Goal: Task Accomplishment & Management: Manage account settings

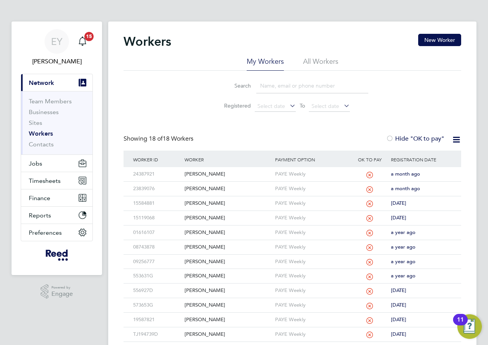
click at [301, 31] on div "Workers New Worker My Workers All Workers Search Registered Select date To Sele…" at bounding box center [292, 232] width 369 height 423
click at [56, 178] on span "Timesheets" at bounding box center [45, 180] width 32 height 7
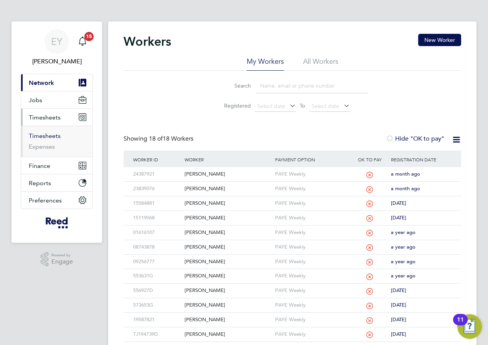
click at [51, 136] on link "Timesheets" at bounding box center [45, 135] width 32 height 7
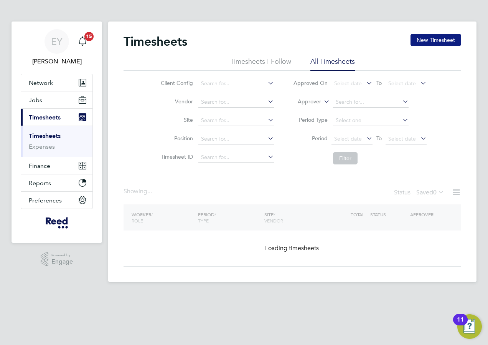
click at [439, 38] on button "New Timesheet" at bounding box center [436, 40] width 51 height 12
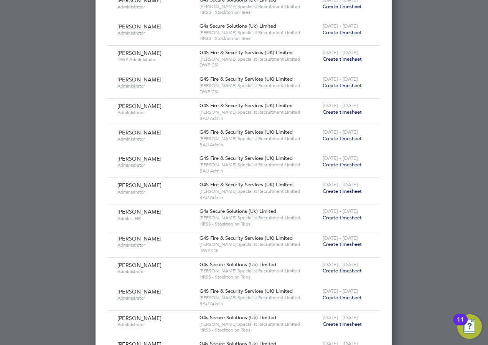
scroll to position [307, 0]
click at [342, 216] on span "Create timesheet" at bounding box center [342, 216] width 39 height 7
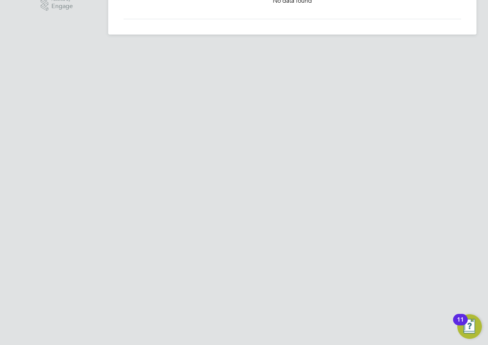
scroll to position [0, 0]
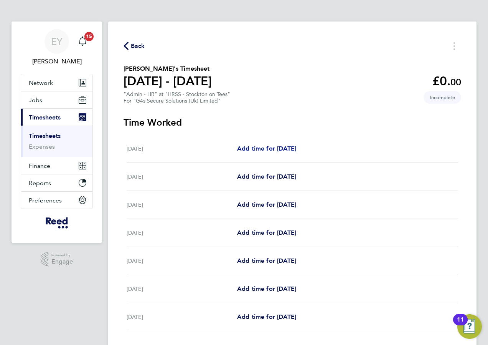
click at [271, 149] on span "Add time for [DATE]" at bounding box center [266, 148] width 59 height 7
select select "30"
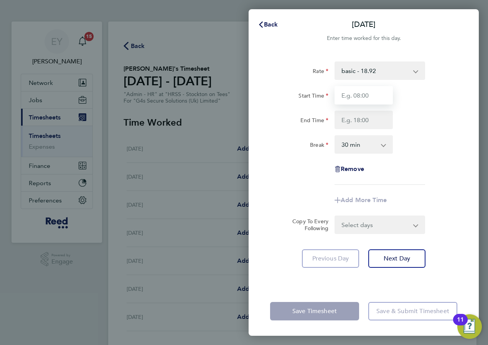
click at [377, 97] on input "Start Time" at bounding box center [364, 95] width 58 height 18
type input "08:30"
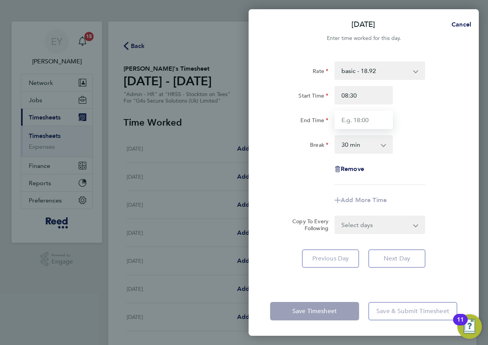
click at [370, 121] on input "End Time" at bounding box center [364, 120] width 58 height 18
type input "13:30"
click at [366, 149] on select "0 min 15 min 30 min 45 min 60 min 75 min 90 min" at bounding box center [359, 144] width 48 height 17
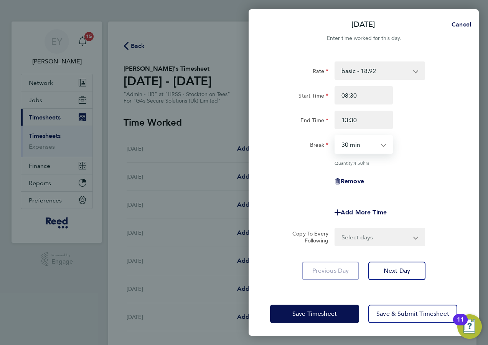
select select "0"
click at [335, 136] on select "0 min 15 min 30 min 45 min 60 min 75 min 90 min" at bounding box center [359, 144] width 48 height 17
click at [421, 160] on div "Quantity: 5.00 hrs" at bounding box center [380, 163] width 91 height 6
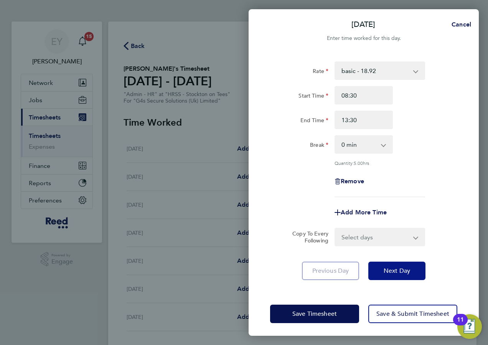
click at [399, 268] on span "Next Day" at bounding box center [397, 271] width 26 height 8
select select "30"
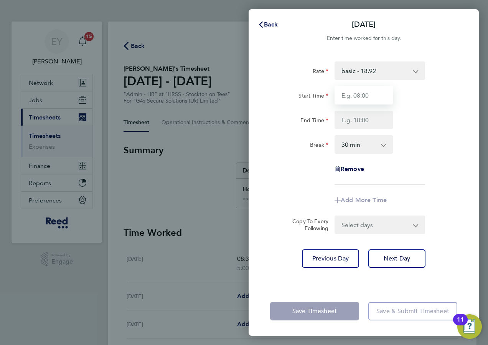
click at [371, 95] on input "Start Time" at bounding box center [364, 95] width 58 height 18
type input "08:30"
click at [369, 116] on input "End Time" at bounding box center [364, 120] width 58 height 18
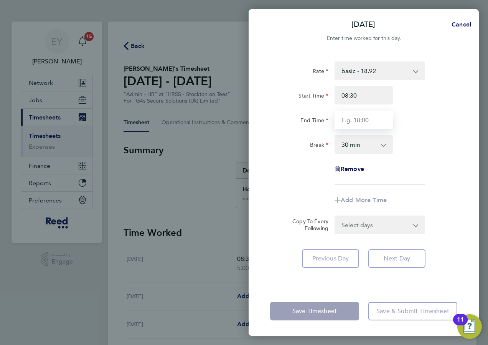
type input "16:30"
click at [368, 150] on select "0 min 15 min 30 min 45 min 60 min 75 min 90 min" at bounding box center [359, 144] width 48 height 17
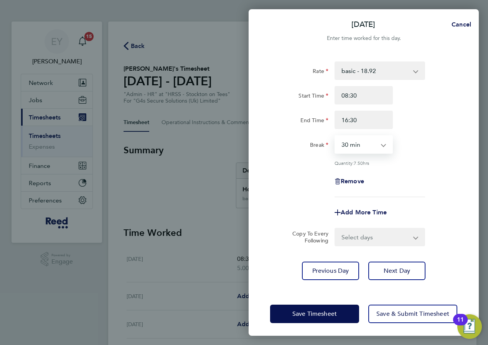
select select "0"
click at [335, 136] on select "0 min 15 min 30 min 45 min 60 min 75 min 90 min" at bounding box center [359, 144] width 48 height 17
click at [416, 167] on div "Rate basic - 18.92 Start Time 08:30 End Time 16:30 Break 0 min 15 min 30 min 45…" at bounding box center [363, 129] width 187 height 136
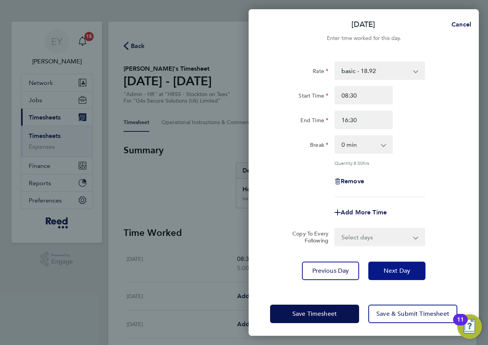
click at [400, 269] on span "Next Day" at bounding box center [397, 271] width 26 height 8
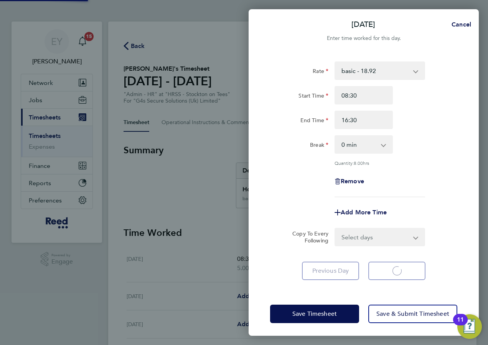
select select "30"
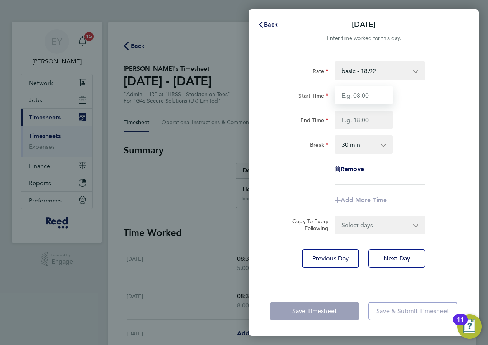
click at [372, 94] on input "Start Time" at bounding box center [364, 95] width 58 height 18
type input "08:30"
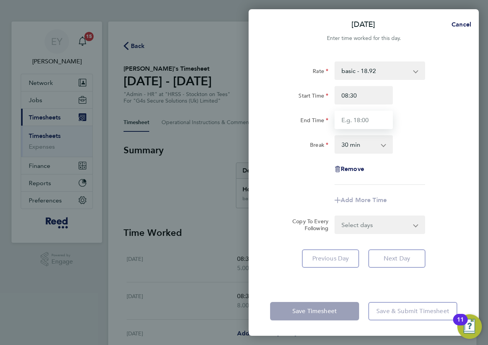
click at [370, 122] on input "End Time" at bounding box center [364, 120] width 58 height 18
type input "16:30"
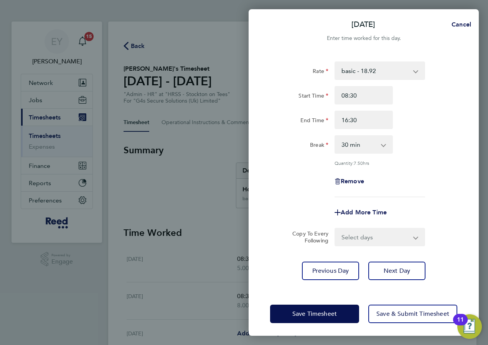
click at [427, 150] on div "Break 0 min 15 min 30 min 45 min 60 min 75 min 90 min" at bounding box center [363, 144] width 193 height 18
click at [375, 141] on select "0 min 15 min 30 min 45 min 60 min 75 min 90 min" at bounding box center [359, 144] width 48 height 17
select select "0"
click at [335, 136] on select "0 min 15 min 30 min 45 min 60 min 75 min 90 min" at bounding box center [359, 144] width 48 height 17
click at [449, 159] on div "Rate basic - 18.92 Start Time 08:30 End Time 16:30 Break 0 min 15 min 30 min 45…" at bounding box center [363, 129] width 187 height 136
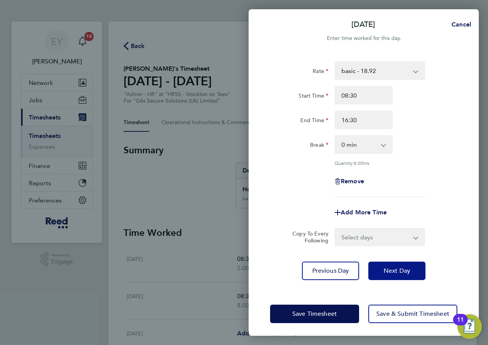
click at [403, 267] on span "Next Day" at bounding box center [397, 271] width 26 height 8
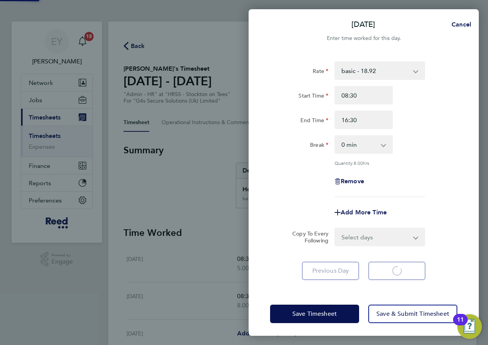
select select "30"
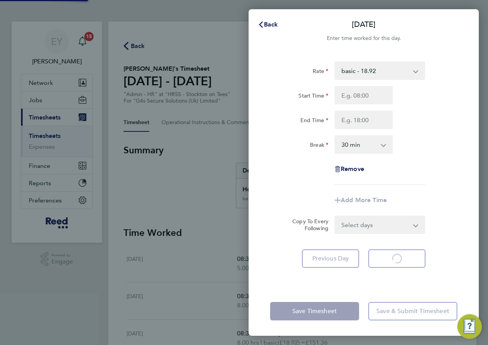
select select "30"
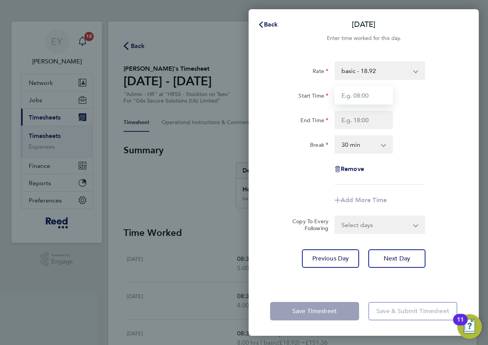
click at [357, 93] on input "Start Time" at bounding box center [364, 95] width 58 height 18
type input "08:30"
type input "13:30"
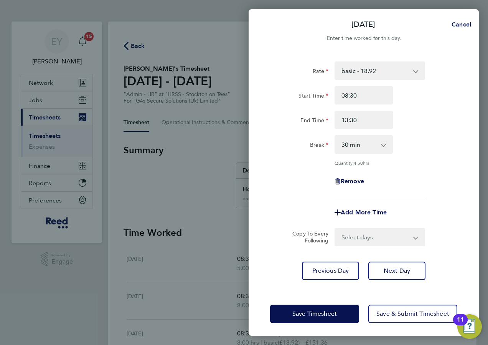
click at [379, 142] on select "0 min 15 min 30 min 45 min 60 min 75 min 90 min" at bounding box center [359, 144] width 48 height 17
select select "0"
click at [335, 136] on select "0 min 15 min 30 min 45 min 60 min 75 min 90 min" at bounding box center [359, 144] width 48 height 17
click at [418, 157] on div "Rate basic - 18.92 Start Time 08:30 End Time 13:30 Break 0 min 15 min 30 min 45…" at bounding box center [363, 129] width 187 height 136
click at [404, 269] on span "Next Day" at bounding box center [397, 271] width 26 height 8
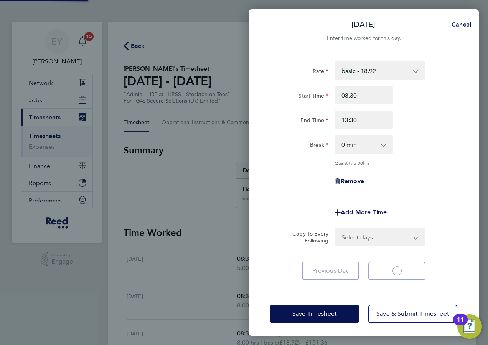
select select "30"
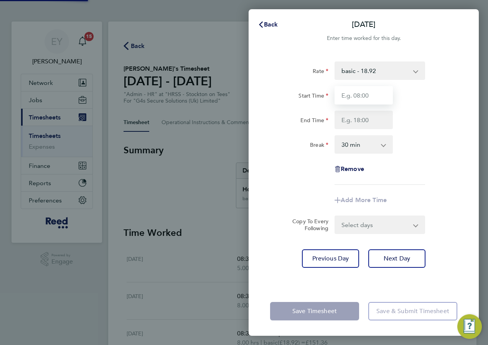
drag, startPoint x: 363, startPoint y: 96, endPoint x: 363, endPoint y: 101, distance: 4.6
click at [363, 96] on input "Start Time" at bounding box center [364, 95] width 58 height 18
type input "08:30"
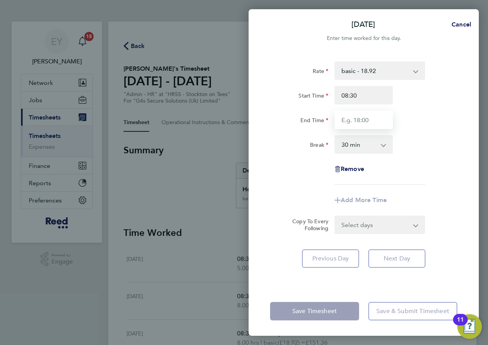
click at [366, 121] on input "End Time" at bounding box center [364, 120] width 58 height 18
type input "12:30"
click at [365, 139] on select "0 min 15 min 30 min 45 min 60 min 75 min 90 min" at bounding box center [359, 144] width 48 height 17
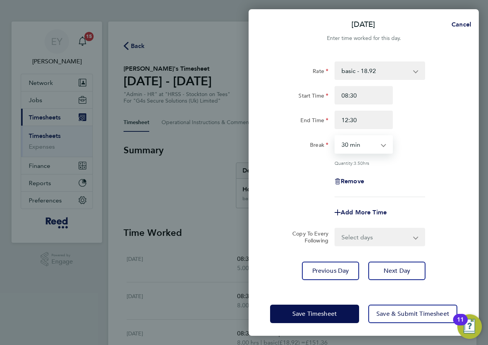
click at [365, 154] on div "Rate basic - 18.92 Start Time 08:30 End Time 12:30 Break 0 min 15 min 30 min 45…" at bounding box center [363, 129] width 187 height 136
click at [366, 147] on select "0 min 15 min 30 min 45 min 60 min 75 min 90 min" at bounding box center [359, 144] width 48 height 17
select select "0"
click at [335, 136] on select "0 min 15 min 30 min 45 min 60 min 75 min 90 min" at bounding box center [359, 144] width 48 height 17
click at [430, 161] on div "Quantity: 4.00 hrs" at bounding box center [363, 163] width 193 height 6
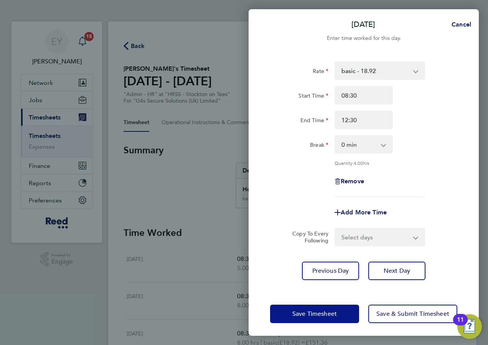
click at [323, 316] on span "Save Timesheet" at bounding box center [314, 314] width 45 height 8
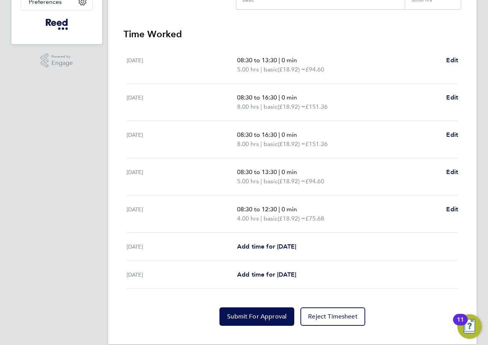
scroll to position [210, 0]
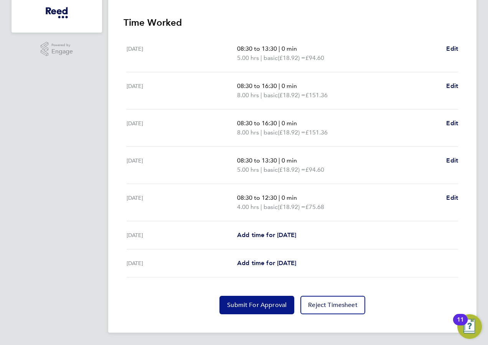
click at [261, 307] on span "Submit For Approval" at bounding box center [256, 305] width 59 height 8
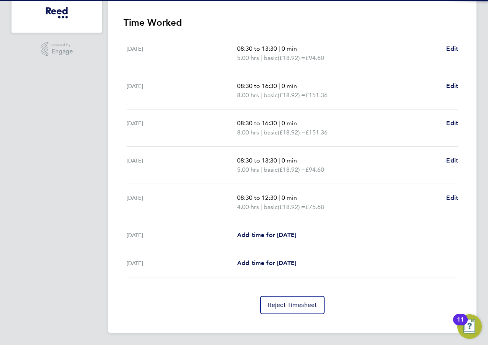
scroll to position [0, 0]
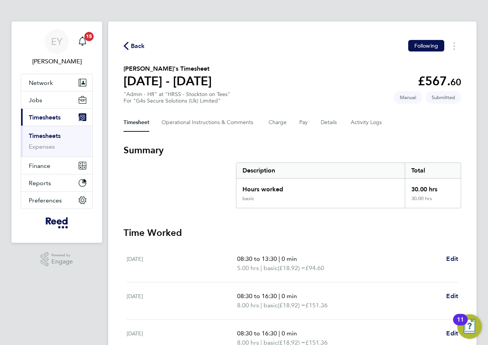
click at [50, 138] on link "Timesheets" at bounding box center [45, 135] width 32 height 7
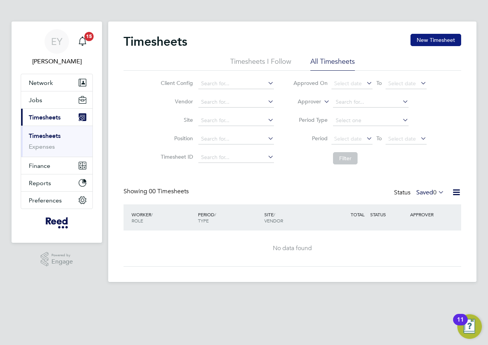
click at [432, 43] on button "New Timesheet" at bounding box center [436, 40] width 51 height 12
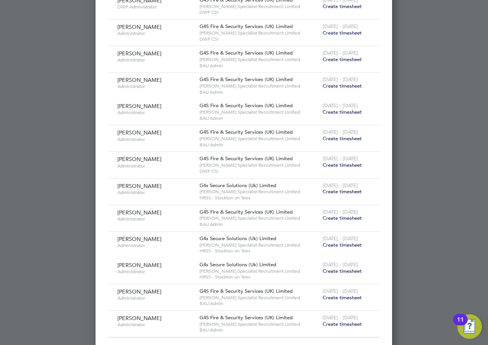
scroll to position [367, 0]
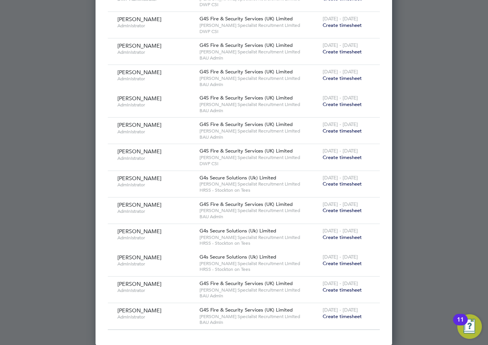
click at [345, 183] on span "Create timesheet" at bounding box center [342, 183] width 39 height 7
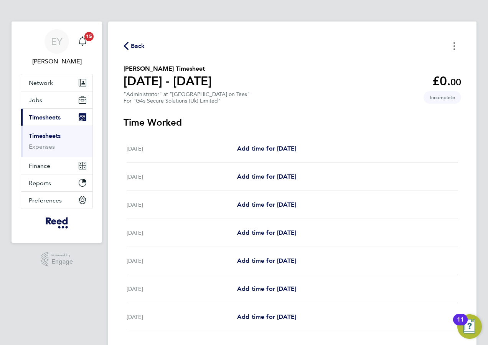
click at [454, 48] on icon "Timesheets Menu" at bounding box center [455, 46] width 2 height 8
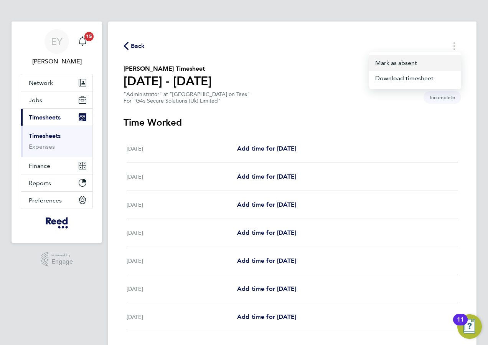
click at [439, 63] on button "Mark as absent" at bounding box center [415, 62] width 92 height 15
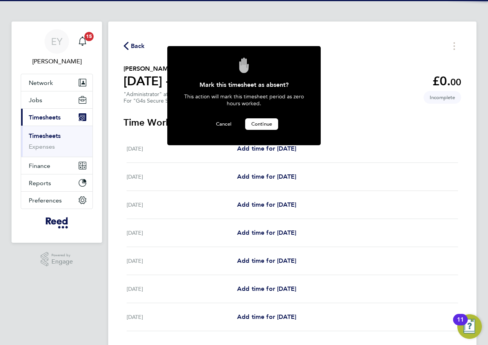
click at [258, 123] on span "Continue" at bounding box center [261, 124] width 21 height 7
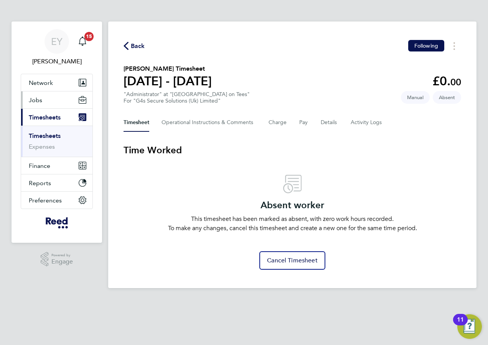
click at [46, 97] on button "Jobs" at bounding box center [56, 99] width 71 height 17
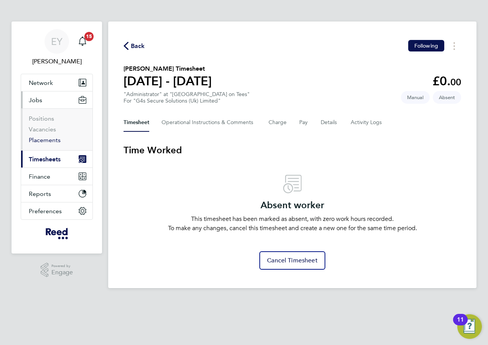
click at [43, 140] on link "Placements" at bounding box center [45, 139] width 32 height 7
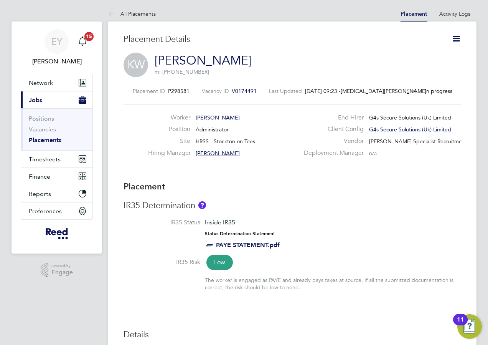
click at [459, 41] on icon at bounding box center [457, 39] width 10 height 10
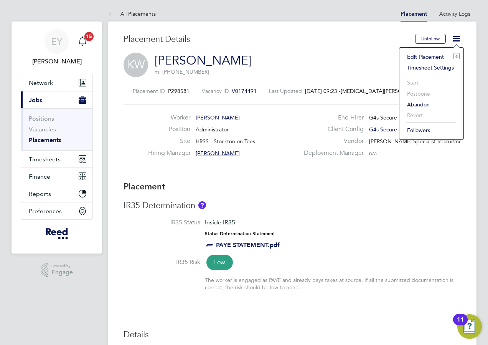
click at [431, 56] on li "Edit Placement e" at bounding box center [431, 56] width 56 height 11
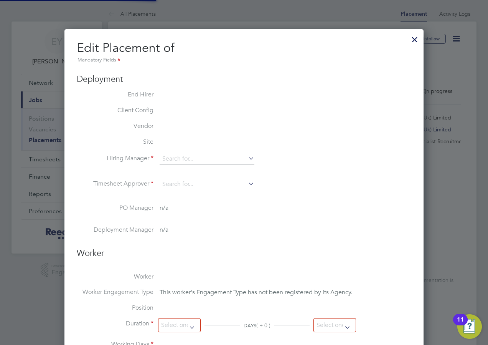
type input "alan overton"
type input "[DATE]"
type input "09:00"
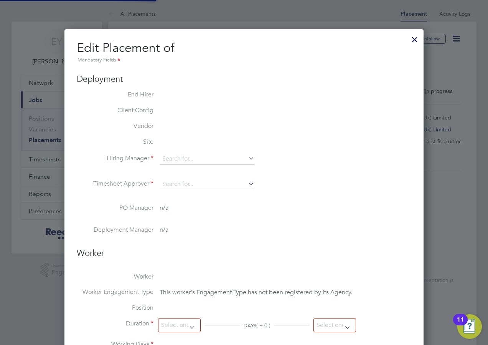
type input "17:00"
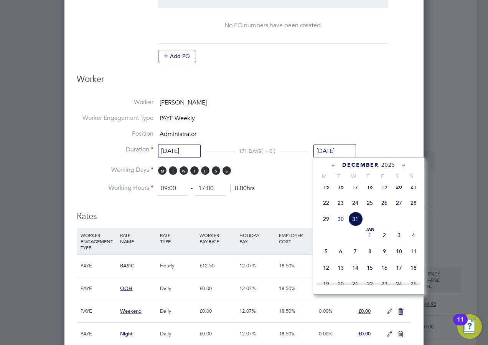
click at [337, 150] on input "[DATE]" at bounding box center [335, 151] width 43 height 14
click at [334, 164] on icon at bounding box center [333, 165] width 7 height 8
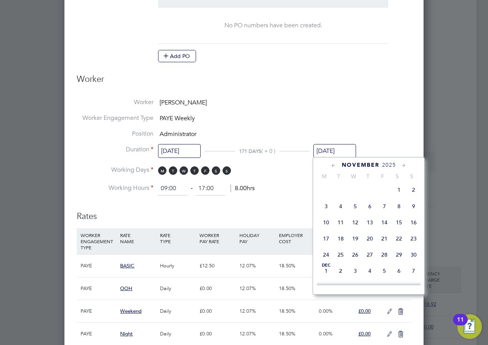
click at [334, 164] on icon at bounding box center [333, 165] width 7 height 8
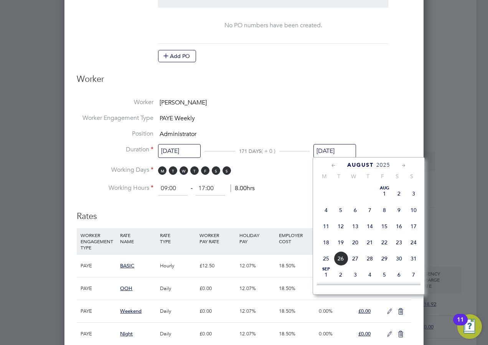
click at [385, 244] on span "22" at bounding box center [384, 242] width 15 height 15
type input "22 Aug 2025"
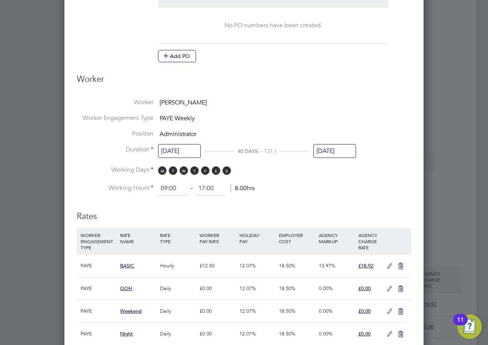
click at [385, 199] on ng-form "Deployment End Hirer G4s Secure Solutions (Uk) Limited Client Config G4s Secure…" at bounding box center [244, 197] width 335 height 860
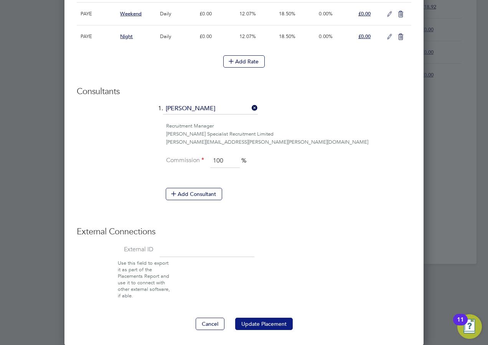
click at [276, 324] on button "Update Placement" at bounding box center [264, 323] width 58 height 12
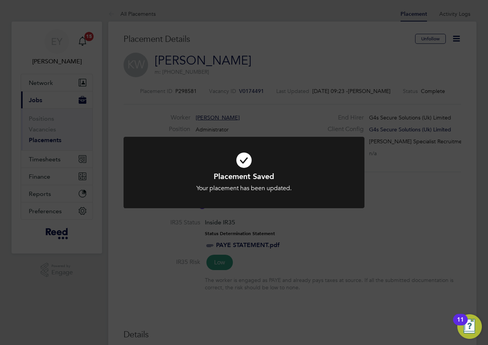
click at [266, 89] on div "Placement Saved Your placement has been updated. Cancel Okay" at bounding box center [244, 172] width 488 height 345
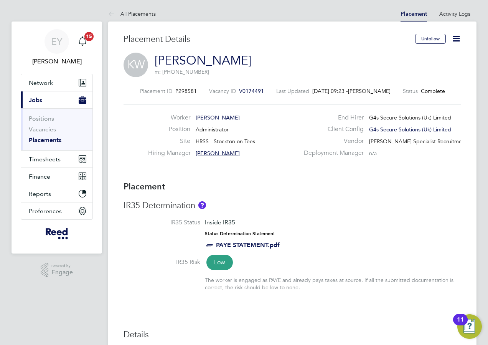
click at [41, 139] on link "Placements" at bounding box center [45, 139] width 33 height 7
